Goal: Find specific fact: Find specific fact

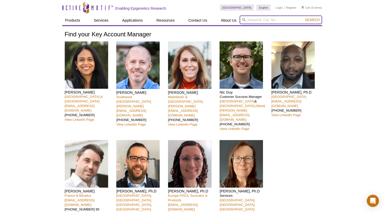
click at [266, 20] on input "search" at bounding box center [281, 20] width 83 height 9
paste input "81826"
type input "81826"
click at [304, 18] on button "Search" at bounding box center [313, 20] width 18 height 5
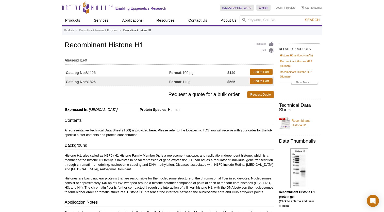
click at [13, 26] on div "Active Motif Logo Enabling Epigenetics Research 0 Search Skip to content Active…" at bounding box center [192, 206] width 384 height 412
